Goal: Understand process/instructions

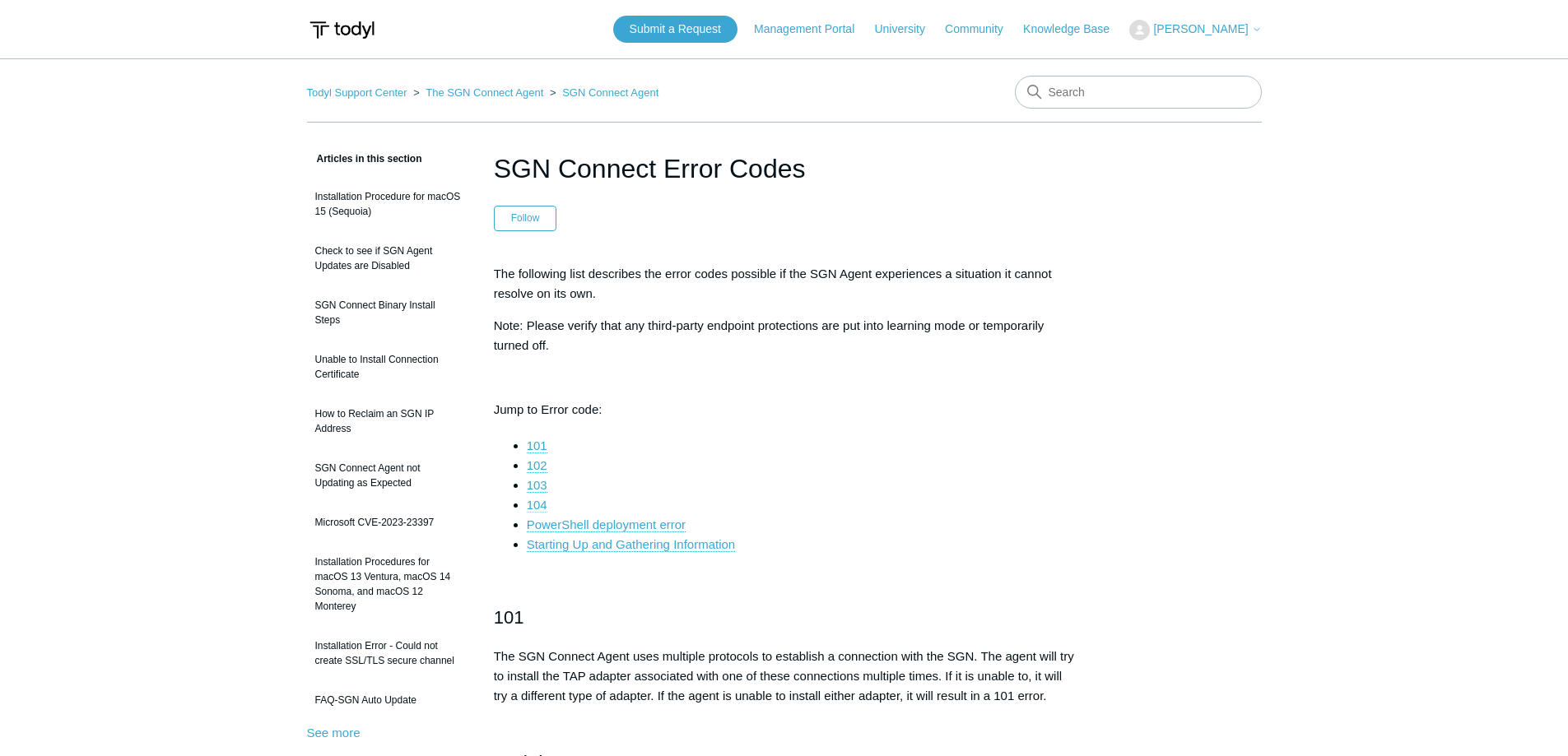
click at [536, 507] on link "104" at bounding box center [536, 505] width 21 height 15
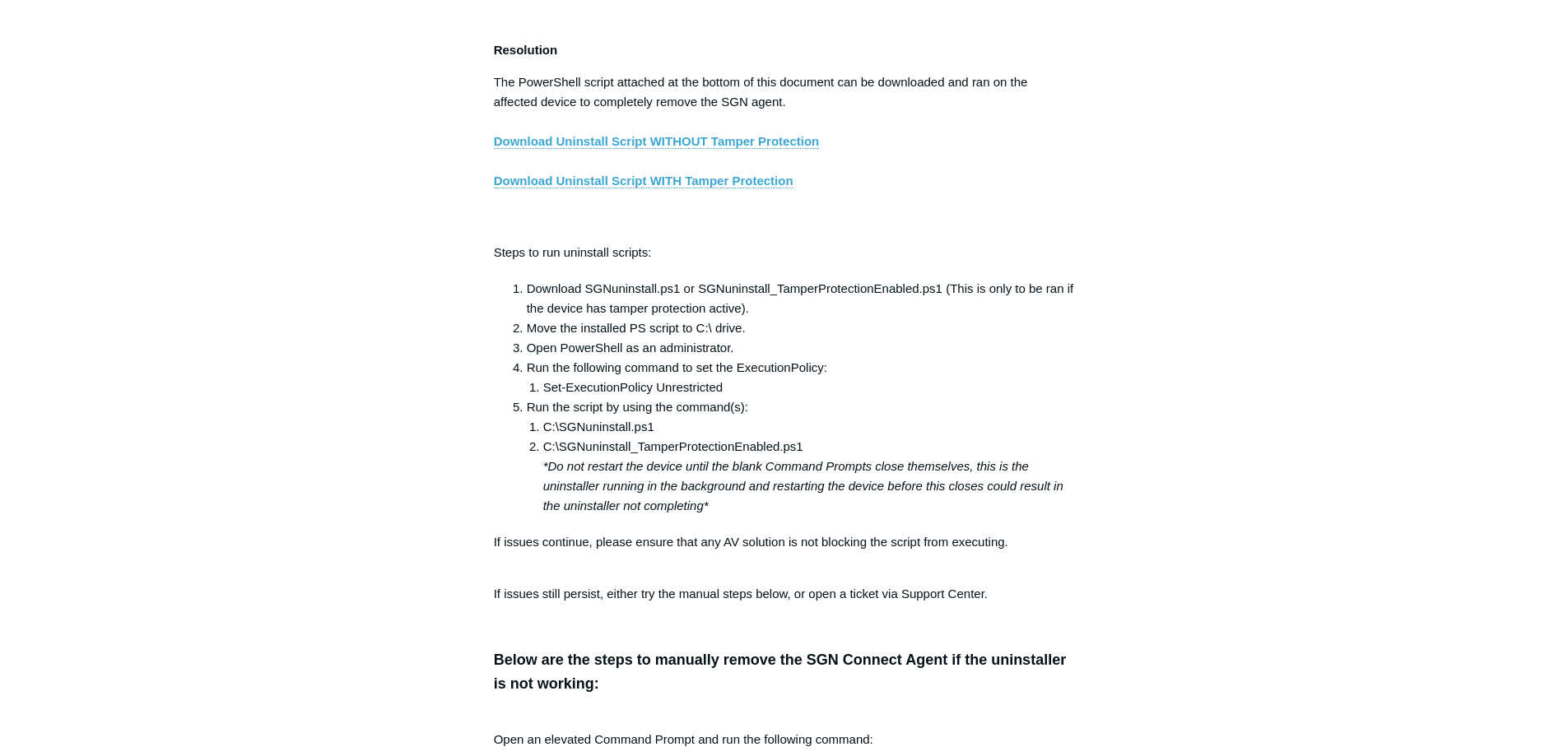
scroll to position [2818, 0]
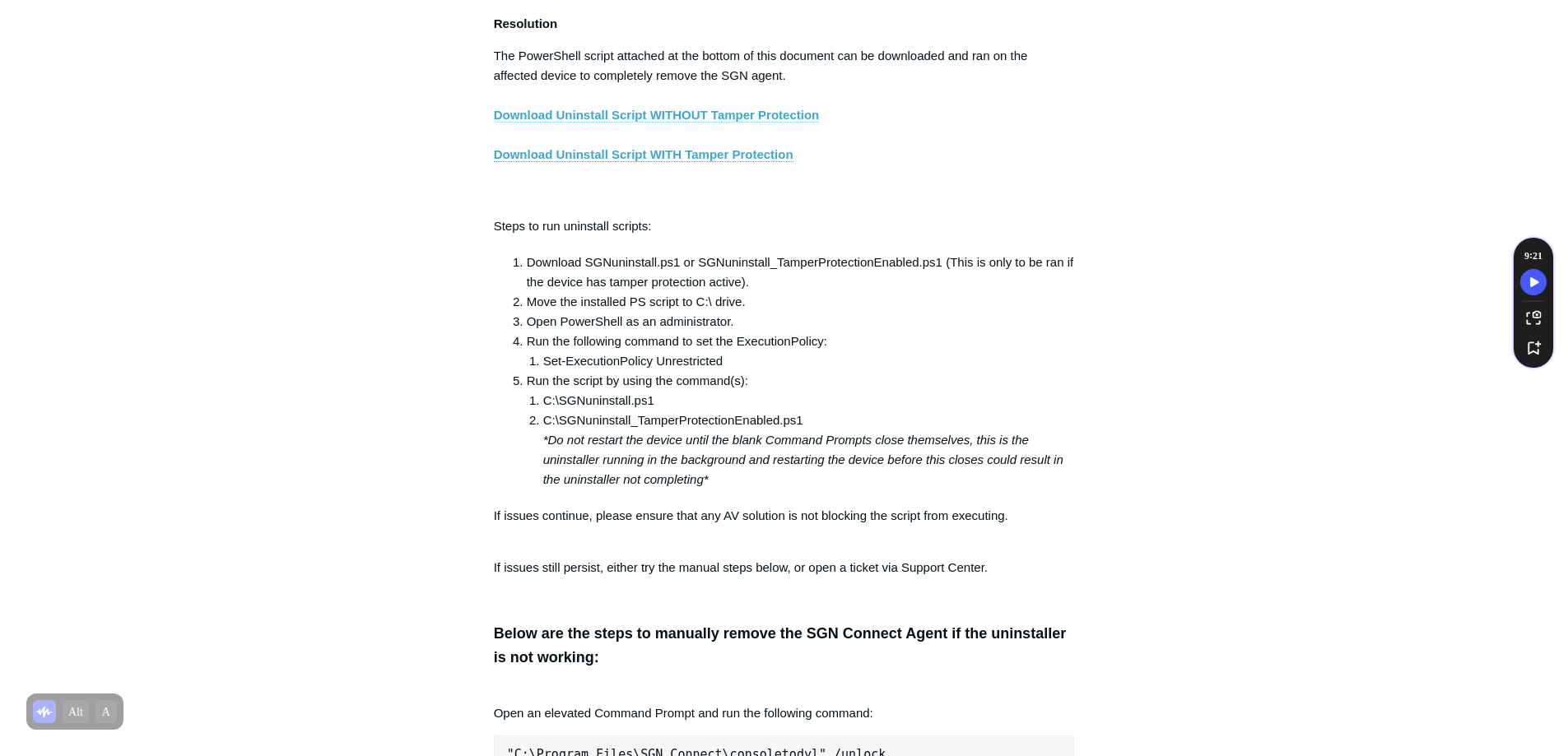
click at [769, 123] on link "Download Uninstall Script WITHOUT Tamper Protection" at bounding box center [657, 115] width 326 height 15
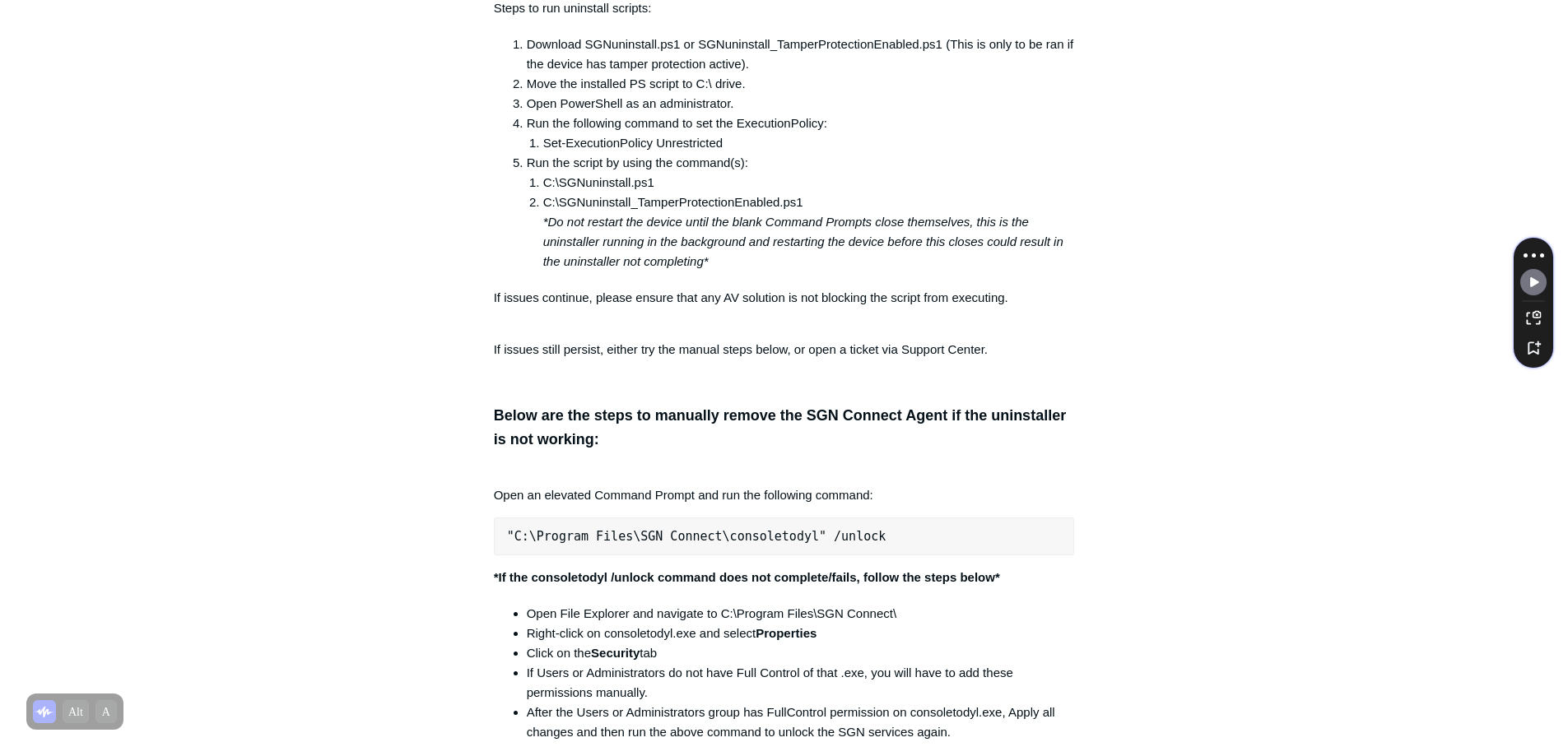
scroll to position [3064, 0]
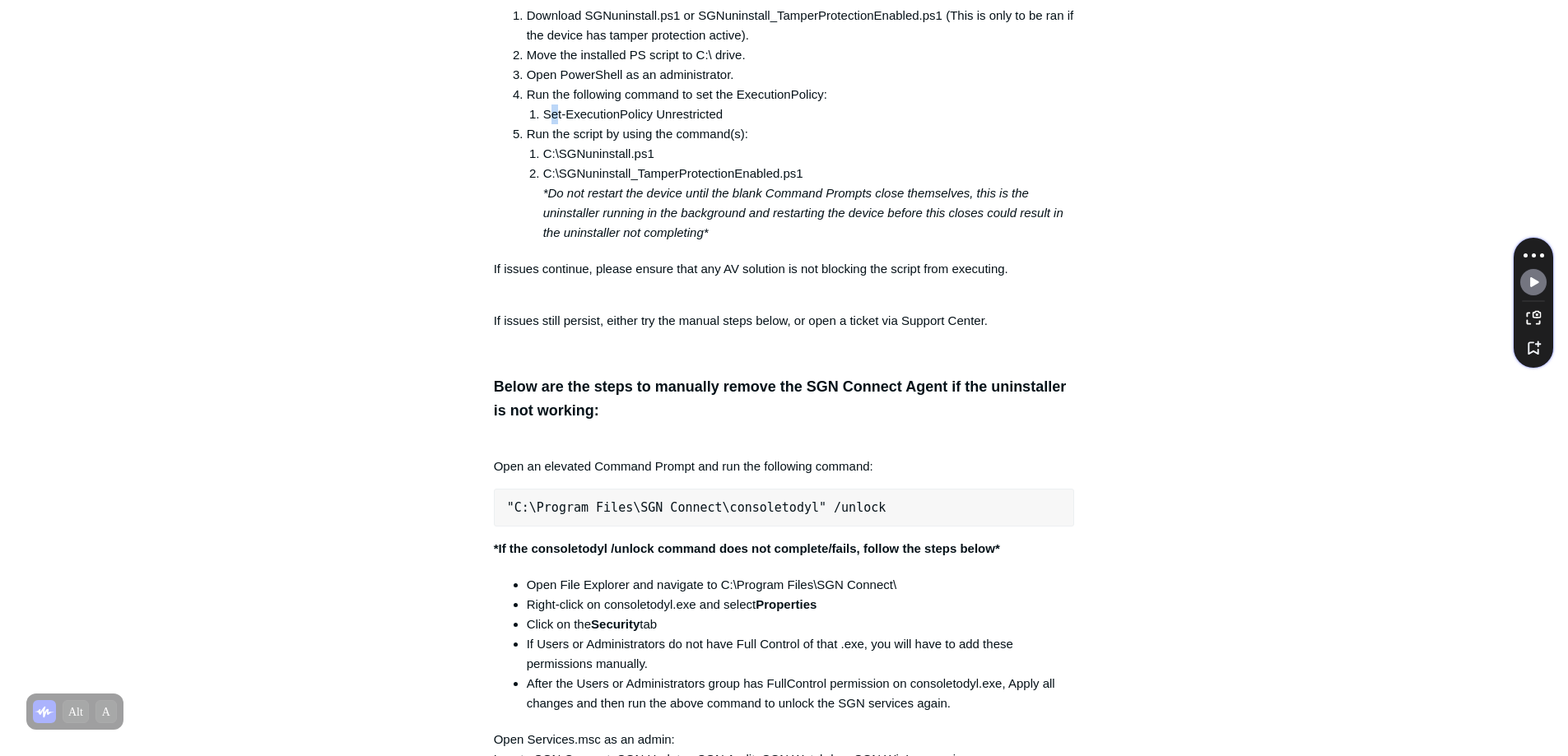
drag, startPoint x: 548, startPoint y: 125, endPoint x: 560, endPoint y: 122, distance: 12.4
click at [560, 122] on li "Set-ExecutionPolicy Unrestricted" at bounding box center [809, 114] width 532 height 20
drag, startPoint x: 543, startPoint y: 123, endPoint x: 724, endPoint y: 128, distance: 181.1
click at [724, 125] on li "Set-ExecutionPolicy Unrestricted" at bounding box center [809, 114] width 532 height 20
copy li "Set-ExecutionPolicy Unrestricted"
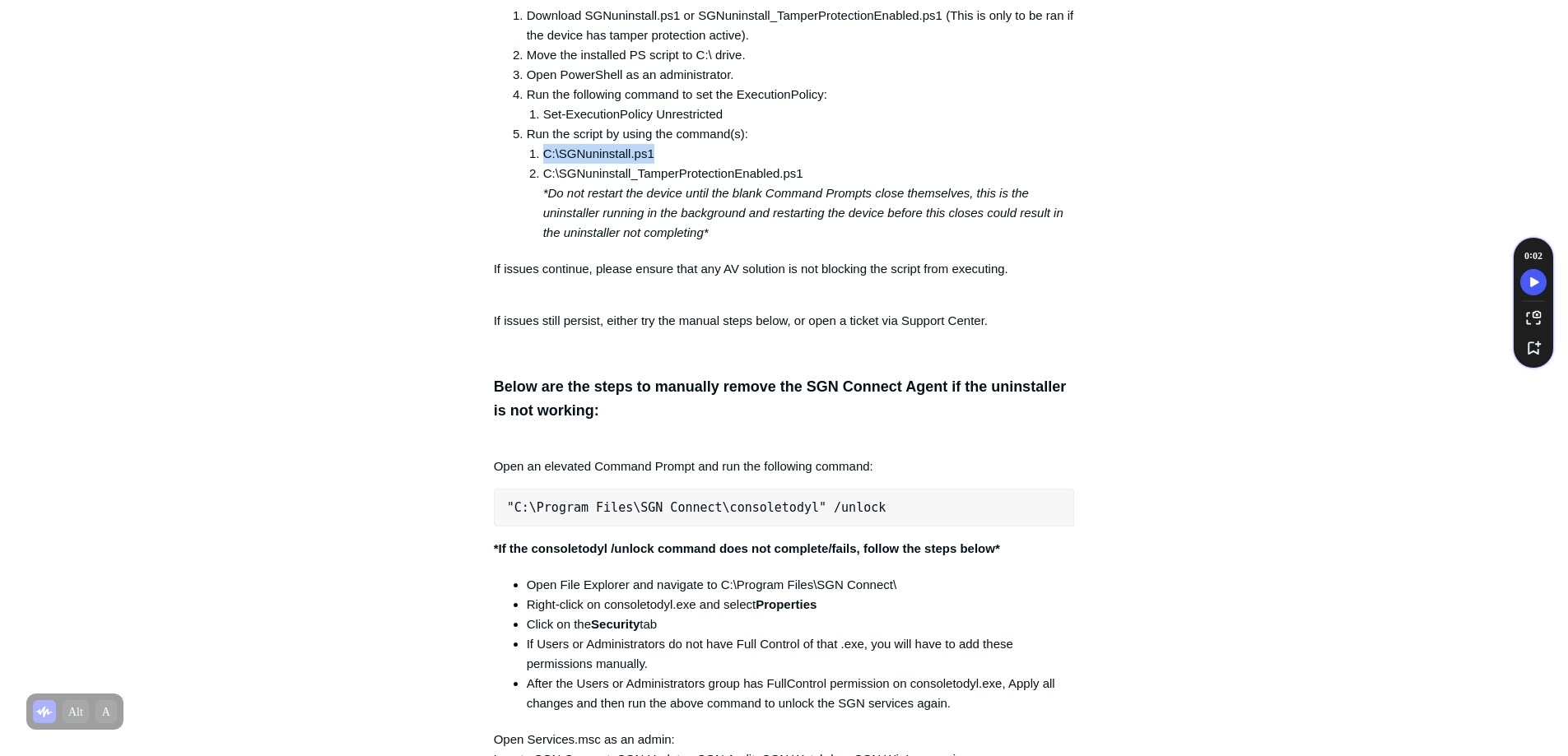
drag, startPoint x: 545, startPoint y: 165, endPoint x: 658, endPoint y: 174, distance: 113.4
click at [658, 164] on li "C:\SGNuninstall.ps1" at bounding box center [809, 154] width 532 height 20
copy li "C:\SGNuninstall.ps1"
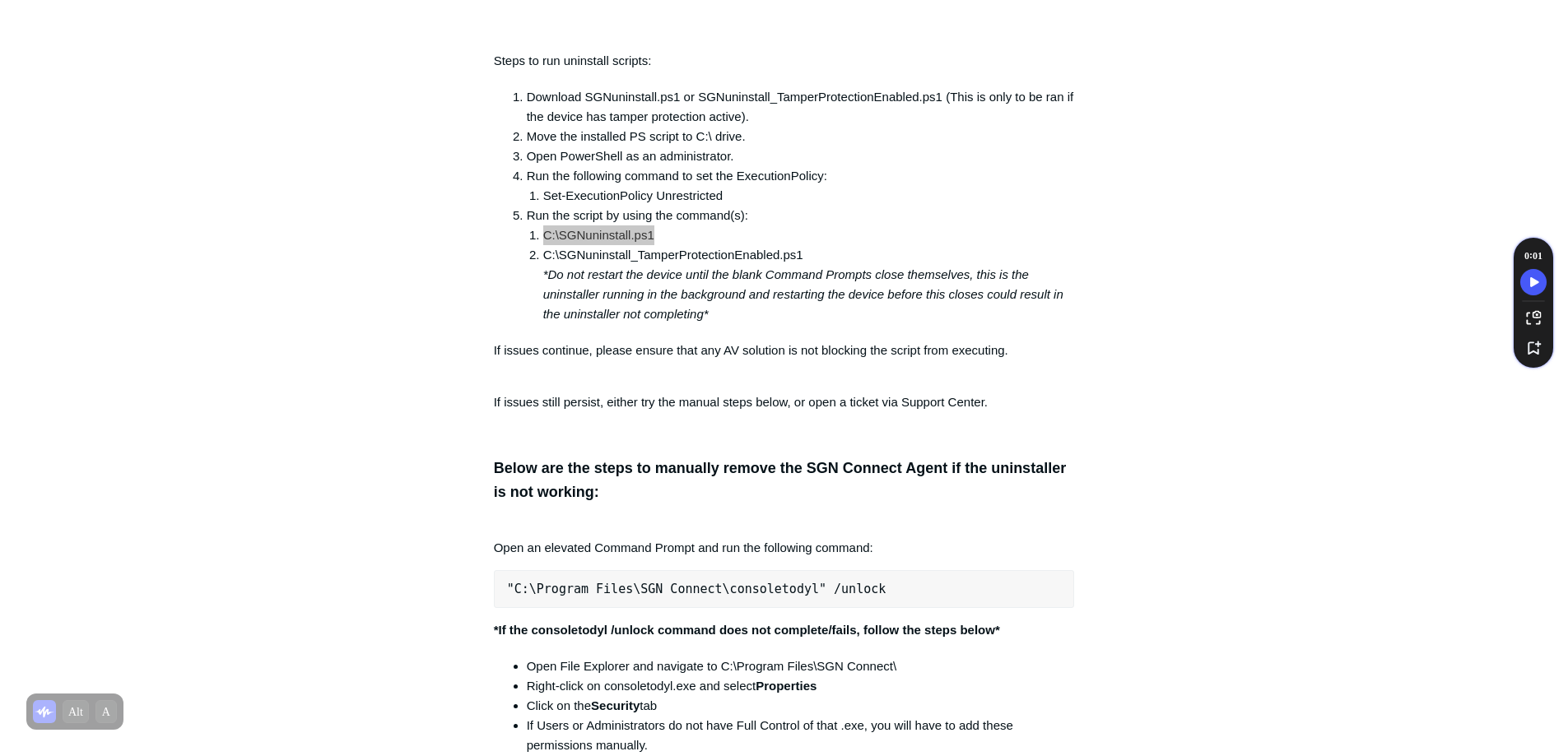
scroll to position [2982, 0]
drag, startPoint x: 528, startPoint y: 189, endPoint x: 734, endPoint y: 210, distance: 207.1
click at [734, 206] on li "Run the following command to set the ExecutionPolicy: Set-ExecutionPolicy Unres…" at bounding box center [801, 187] width 548 height 39
copy li "Run the following command to set the ExecutionPolicy: Set-ExecutionPolicy Unres…"
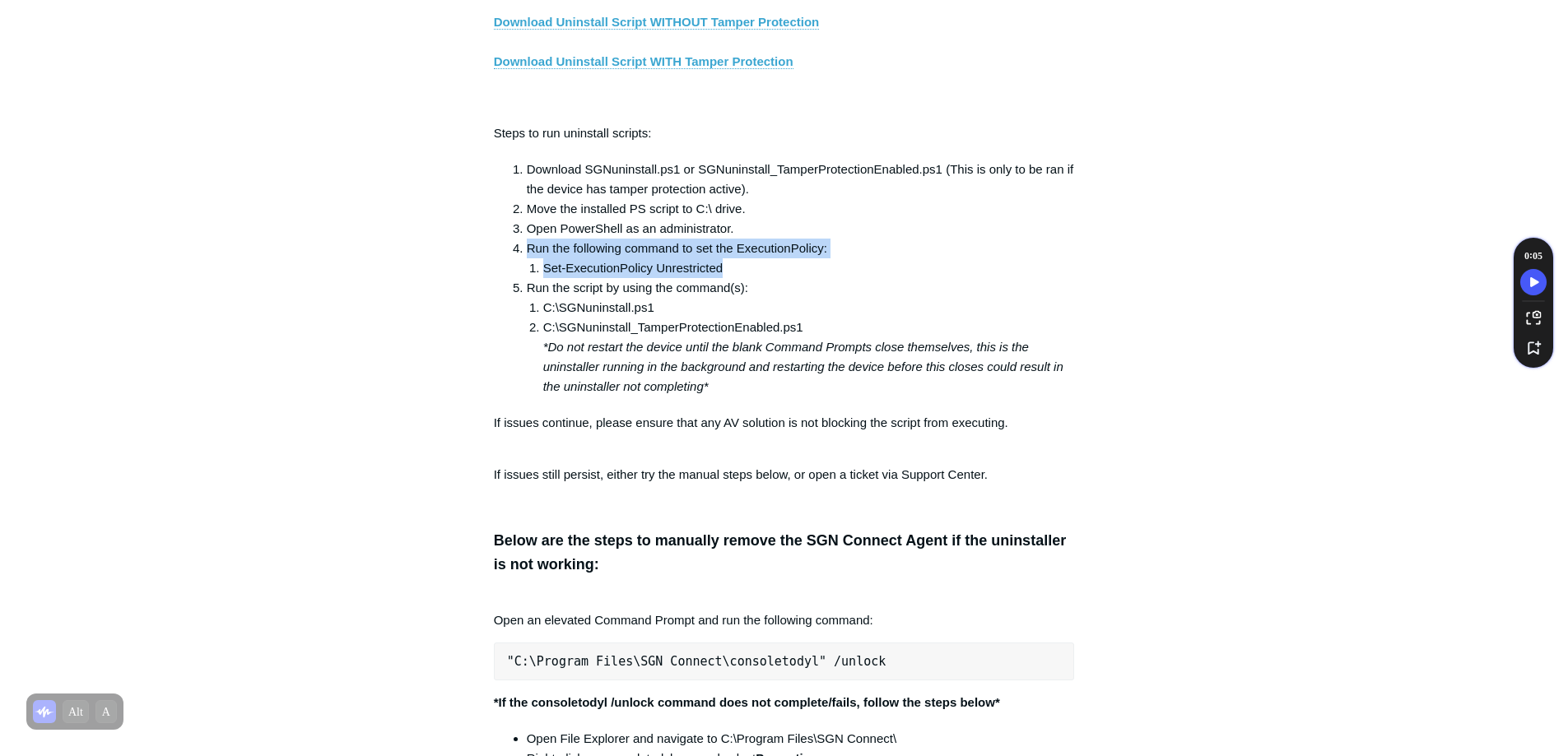
scroll to position [2899, 0]
